Goal: Task Accomplishment & Management: Use online tool/utility

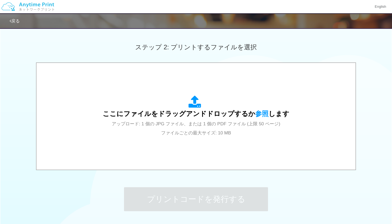
scroll to position [142, 0]
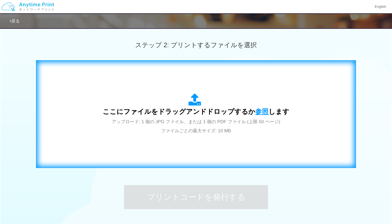
click at [261, 111] on span "参照" at bounding box center [261, 111] width 13 height 7
click at [257, 115] on span "参照" at bounding box center [261, 111] width 13 height 7
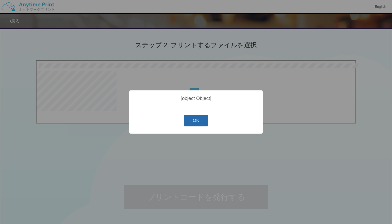
click at [201, 122] on button "OK" at bounding box center [196, 121] width 24 height 12
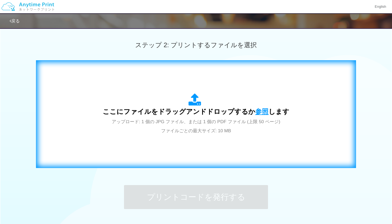
click at [260, 109] on span "参照" at bounding box center [261, 111] width 13 height 7
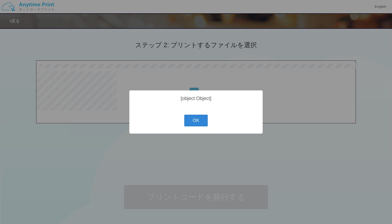
click at [188, 113] on div "? ! i [object Object] OK Cancel ×" at bounding box center [195, 111] width 133 height 43
click at [192, 120] on button "OK" at bounding box center [196, 121] width 24 height 12
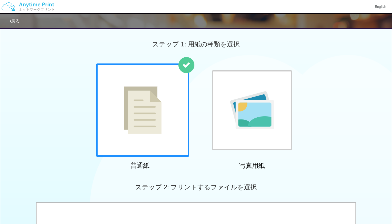
scroll to position [0, 0]
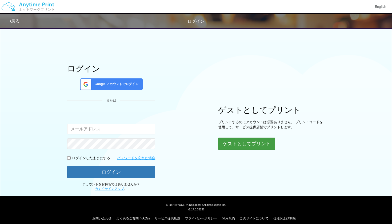
click at [262, 144] on button "ゲストとしてプリント" at bounding box center [246, 144] width 57 height 12
click at [252, 144] on button "ゲストとしてプリント" at bounding box center [246, 144] width 57 height 12
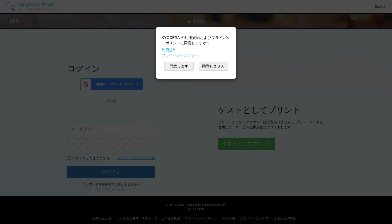
click at [181, 61] on div "KYOCERA の利用規約およびプライバシーポリシーに同意しますか？ 利用規約 プライバシーポリシー 同意します 同意しません" at bounding box center [196, 53] width 74 height 46
click at [179, 68] on button "同意します" at bounding box center [178, 66] width 29 height 9
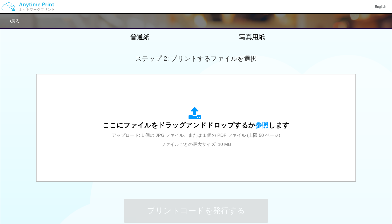
scroll to position [149, 0]
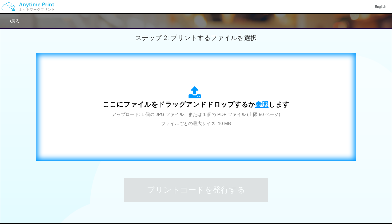
click at [261, 105] on span "参照" at bounding box center [261, 104] width 13 height 7
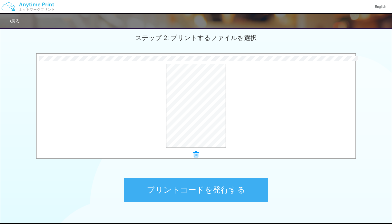
click at [226, 195] on button "プリントコードを発行する" at bounding box center [196, 190] width 144 height 24
